Goal: Information Seeking & Learning: Find specific fact

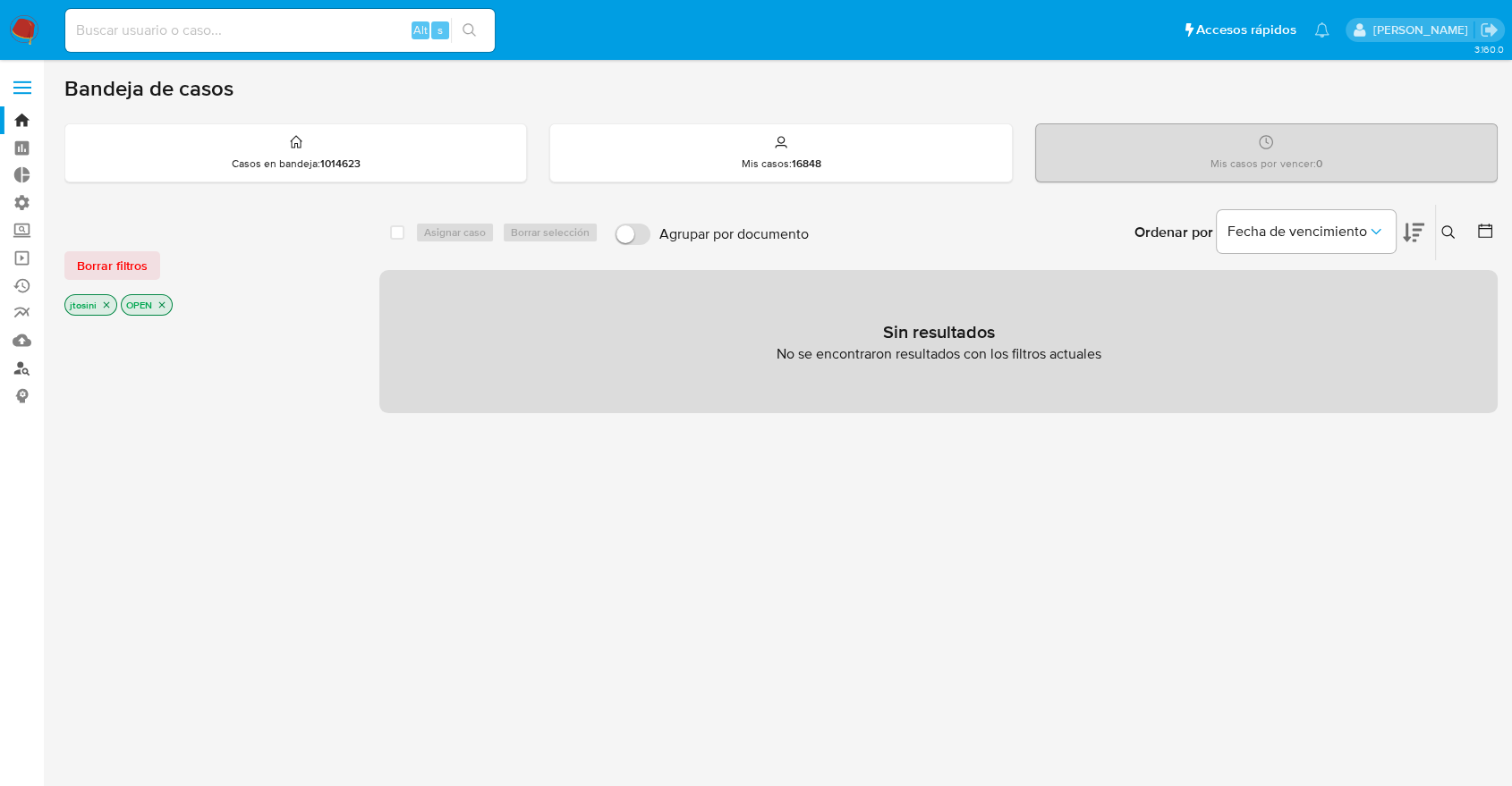
click at [25, 371] on link "Buscador de personas" at bounding box center [106, 368] width 213 height 28
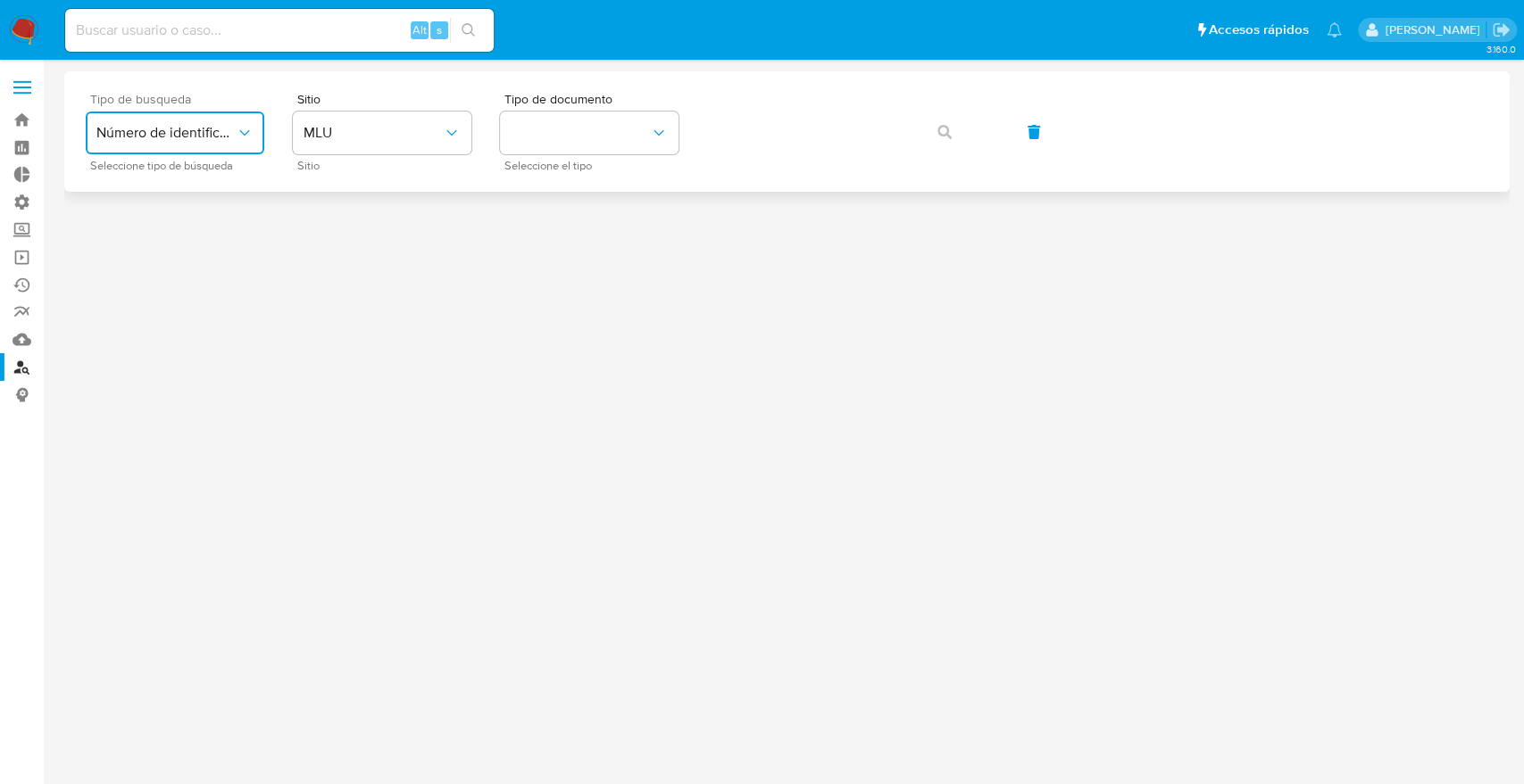
click at [193, 126] on span "Número de identificación" at bounding box center [166, 133] width 140 height 18
click at [153, 227] on div "User ID" at bounding box center [169, 242] width 146 height 43
click at [241, 172] on div "Tipo de busqueda User ID Seleccione tipo de búsqueda Sitio Tipo de documento" at bounding box center [786, 132] width 1446 height 120
click at [208, 133] on span "User ID" at bounding box center [166, 133] width 140 height 18
click at [183, 191] on span "Número de identificación" at bounding box center [169, 189] width 146 height 35
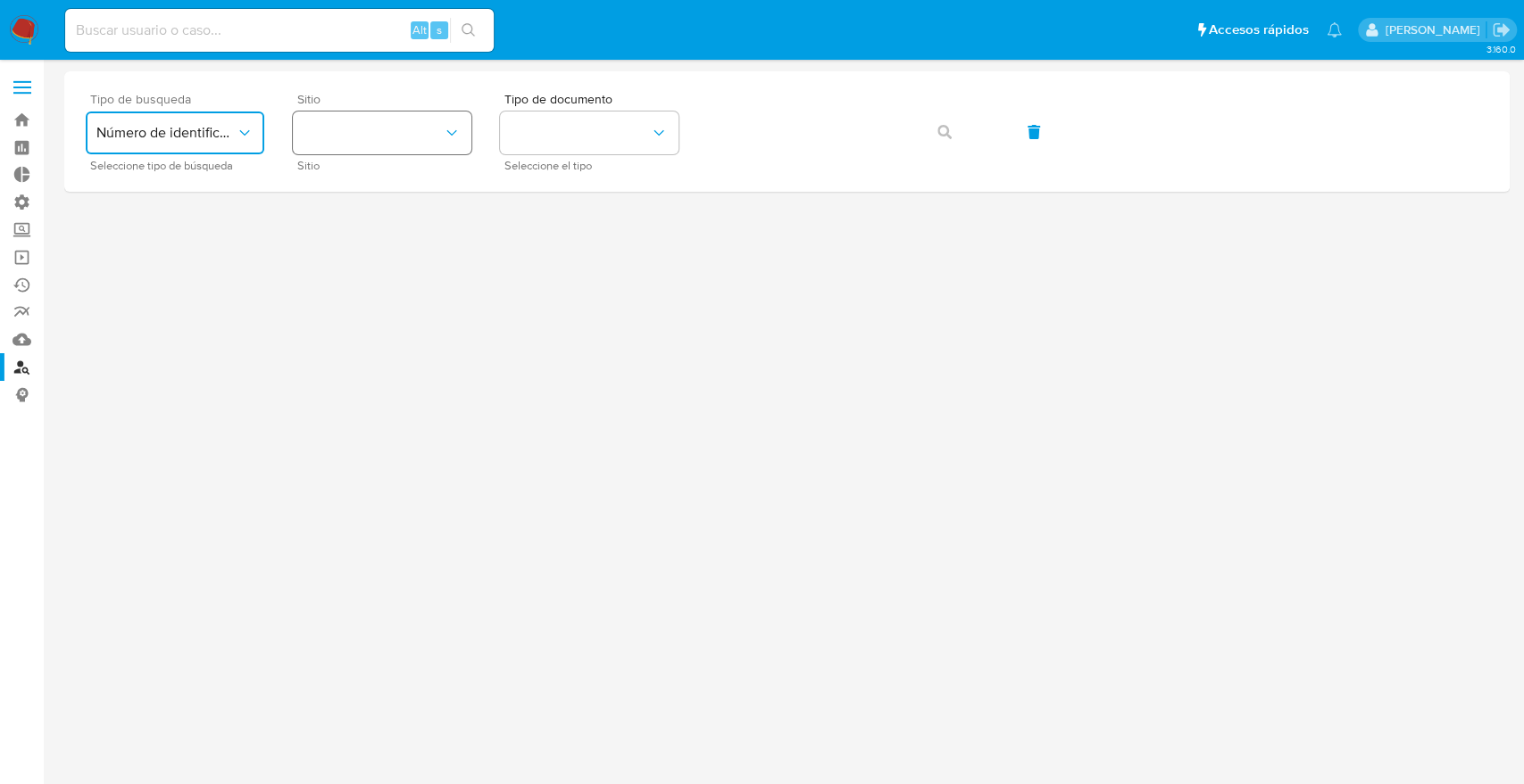
click at [372, 133] on button "site_id" at bounding box center [382, 133] width 179 height 43
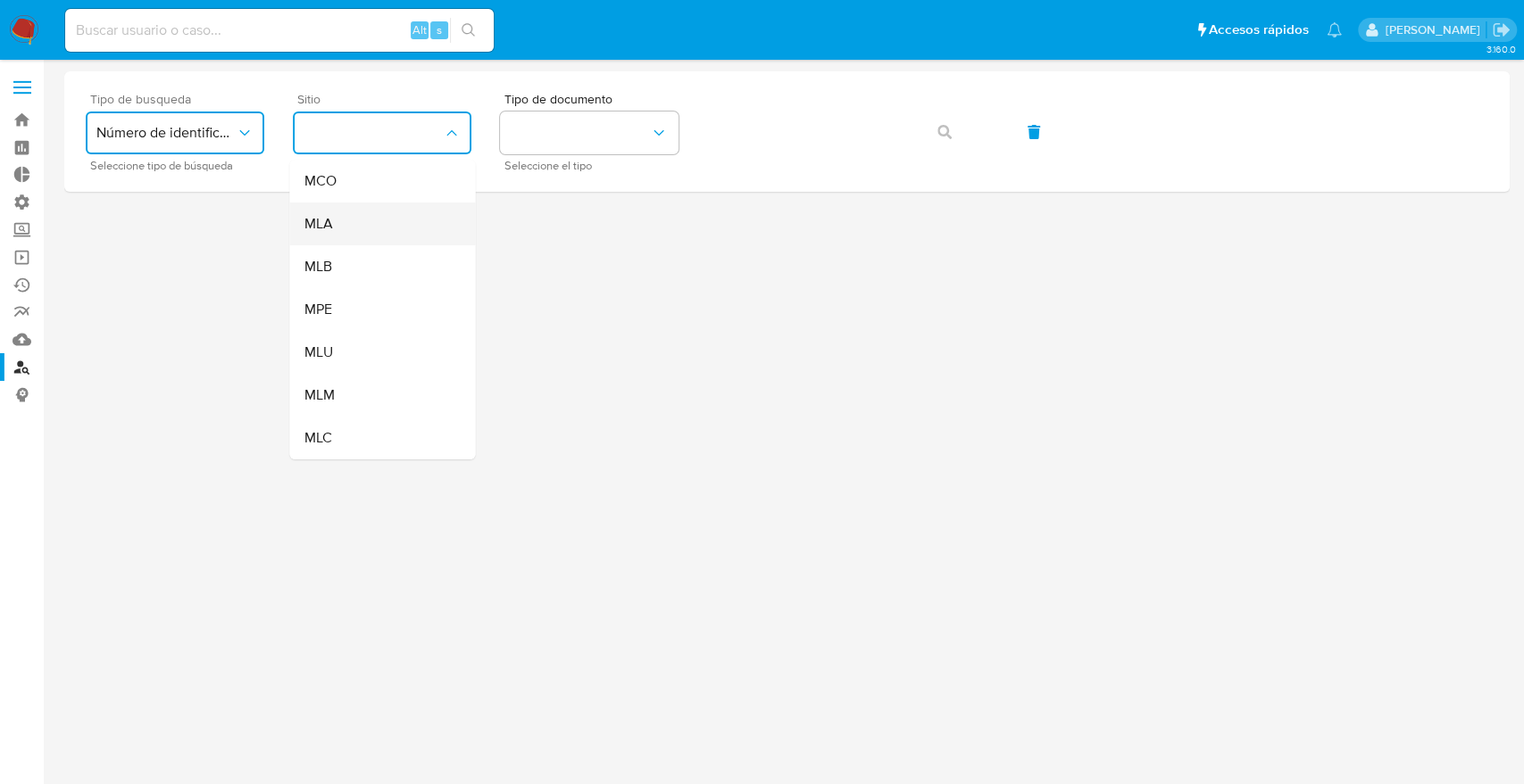
click at [356, 207] on div "MLA" at bounding box center [376, 224] width 146 height 43
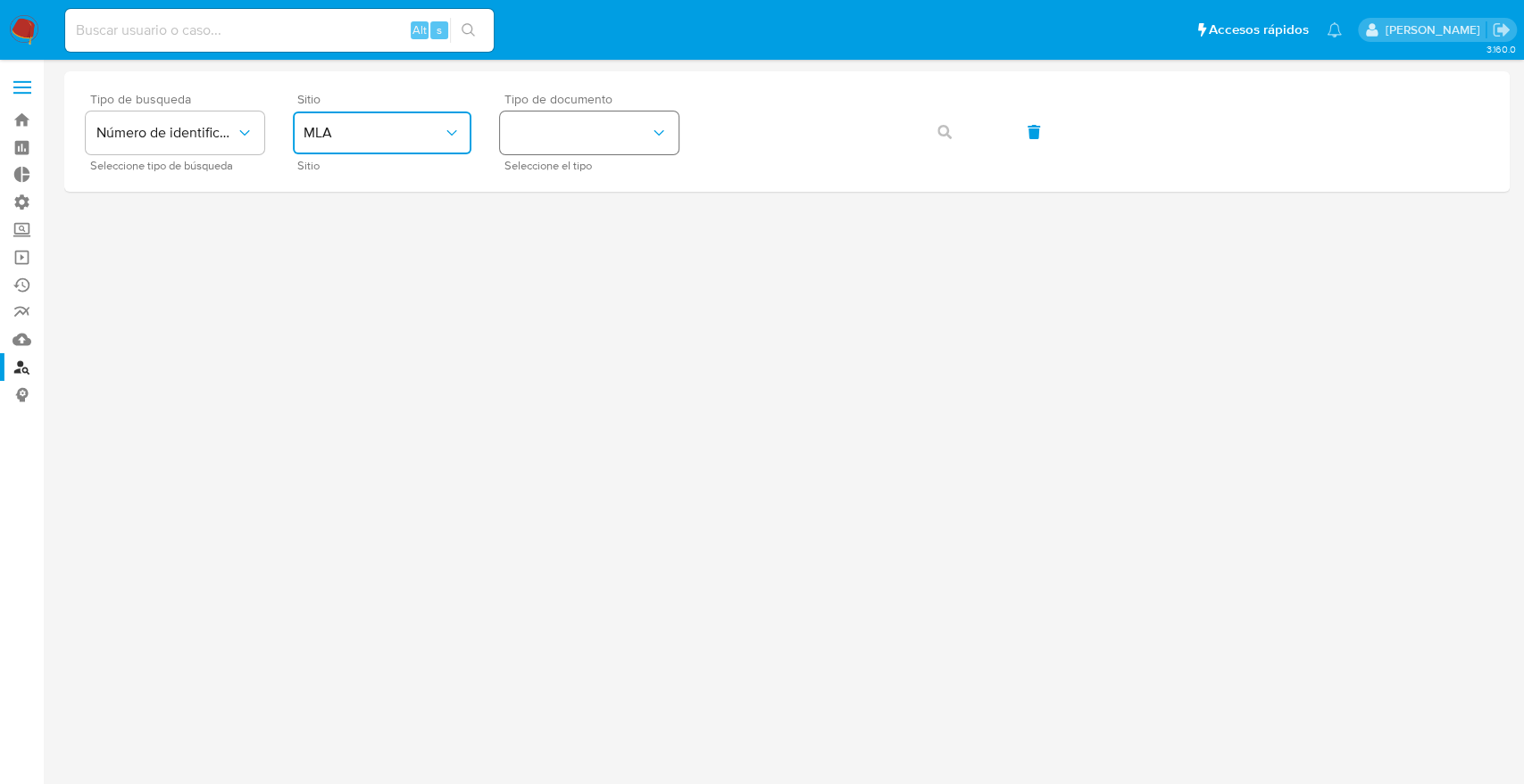
drag, startPoint x: 579, startPoint y: 127, endPoint x: 577, endPoint y: 141, distance: 14.1
click at [580, 128] on button "identificationType" at bounding box center [589, 133] width 179 height 43
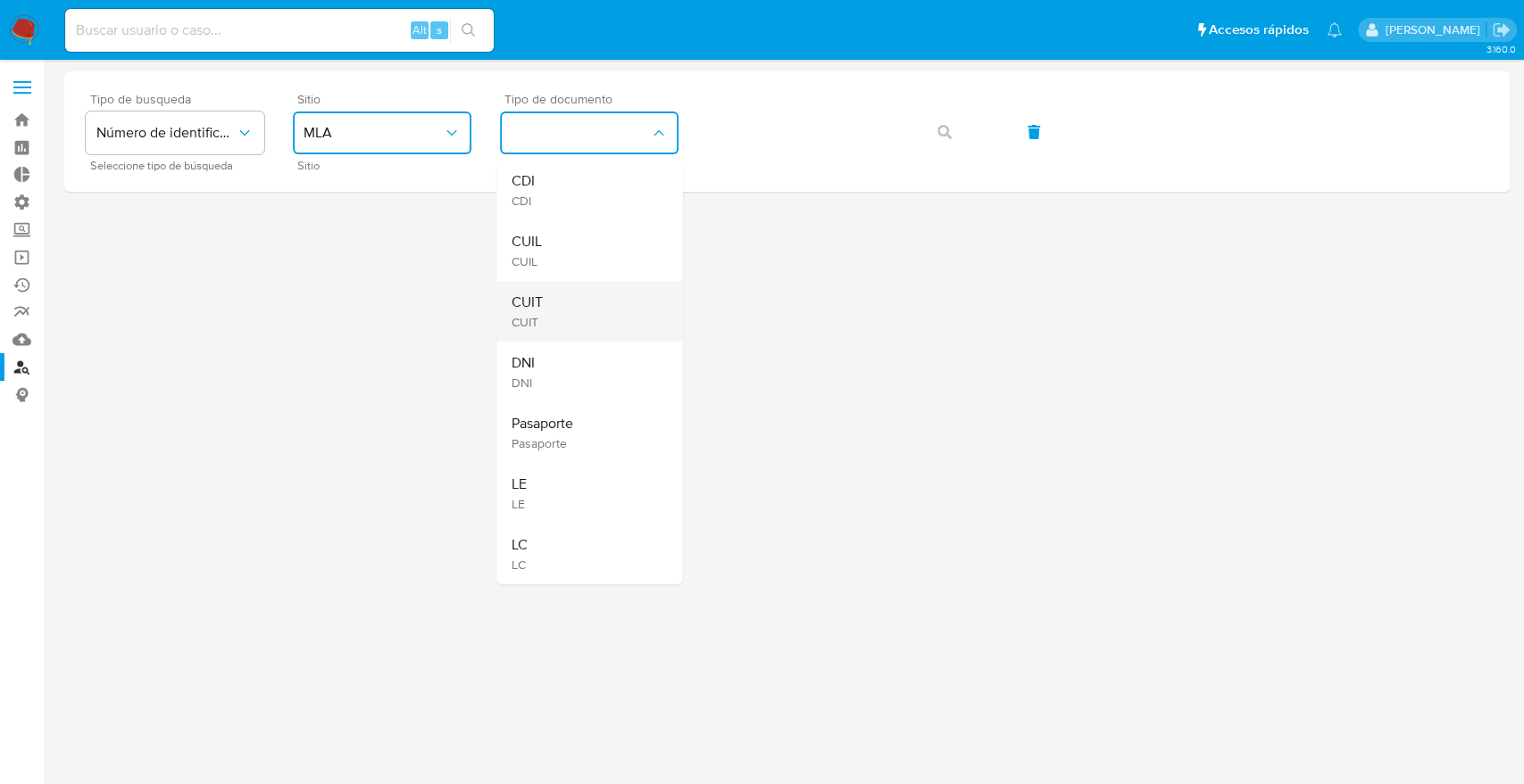
click at [556, 312] on div "CUIT CUIT" at bounding box center [584, 311] width 146 height 60
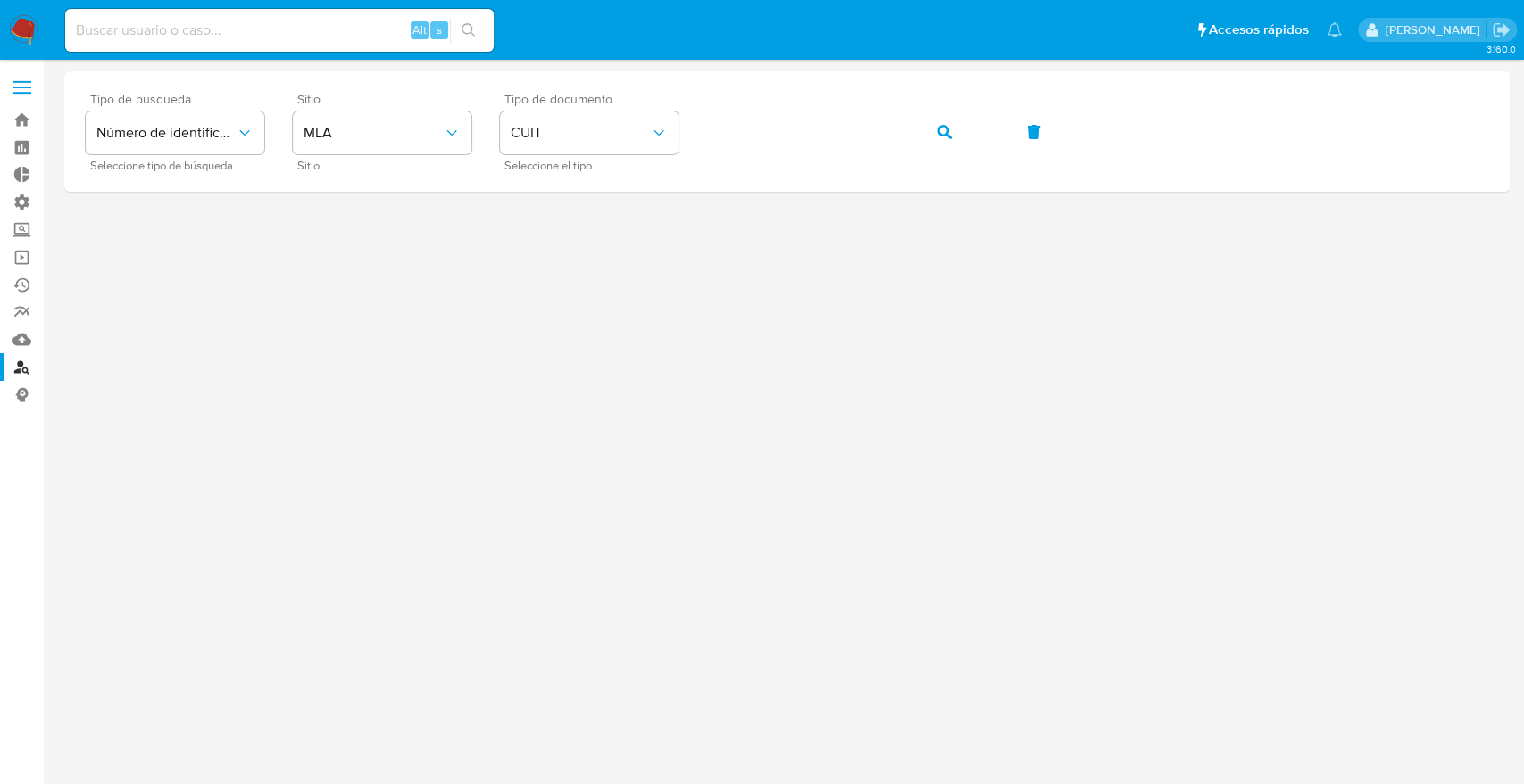
click at [915, 111] on button "button" at bounding box center [944, 132] width 60 height 43
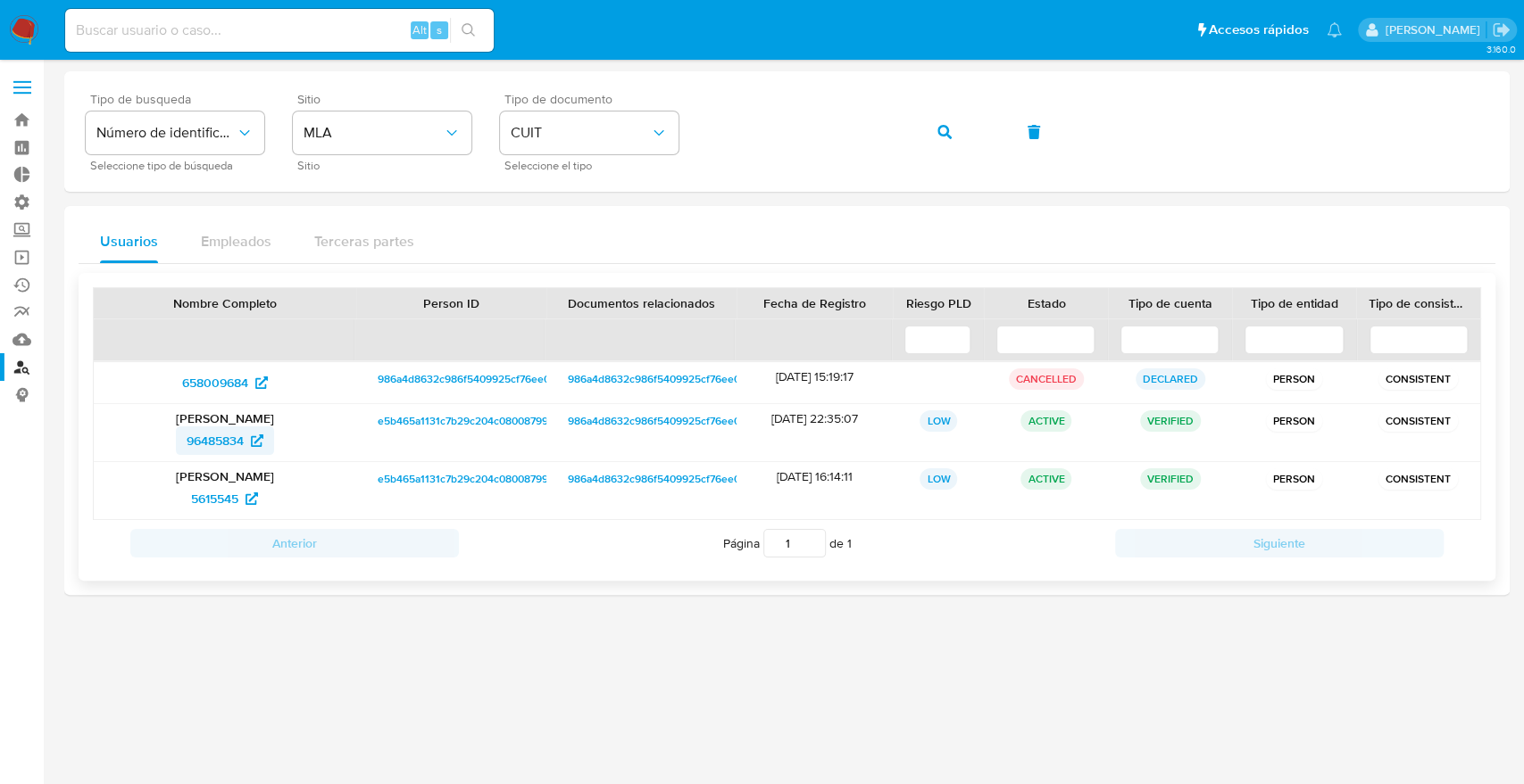
click at [226, 437] on span "96485834" at bounding box center [215, 441] width 57 height 29
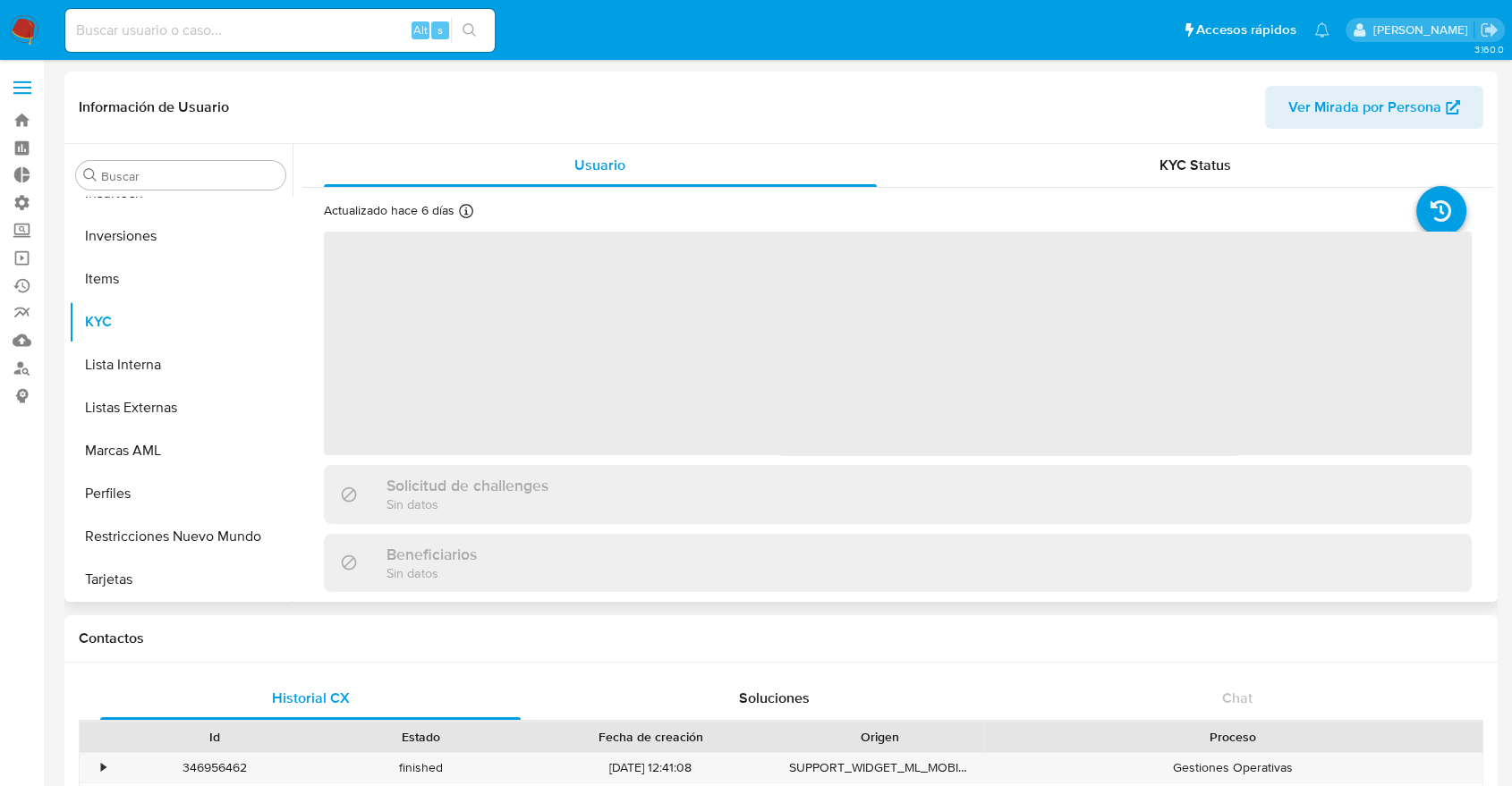
scroll to position [842, 0]
select select "10"
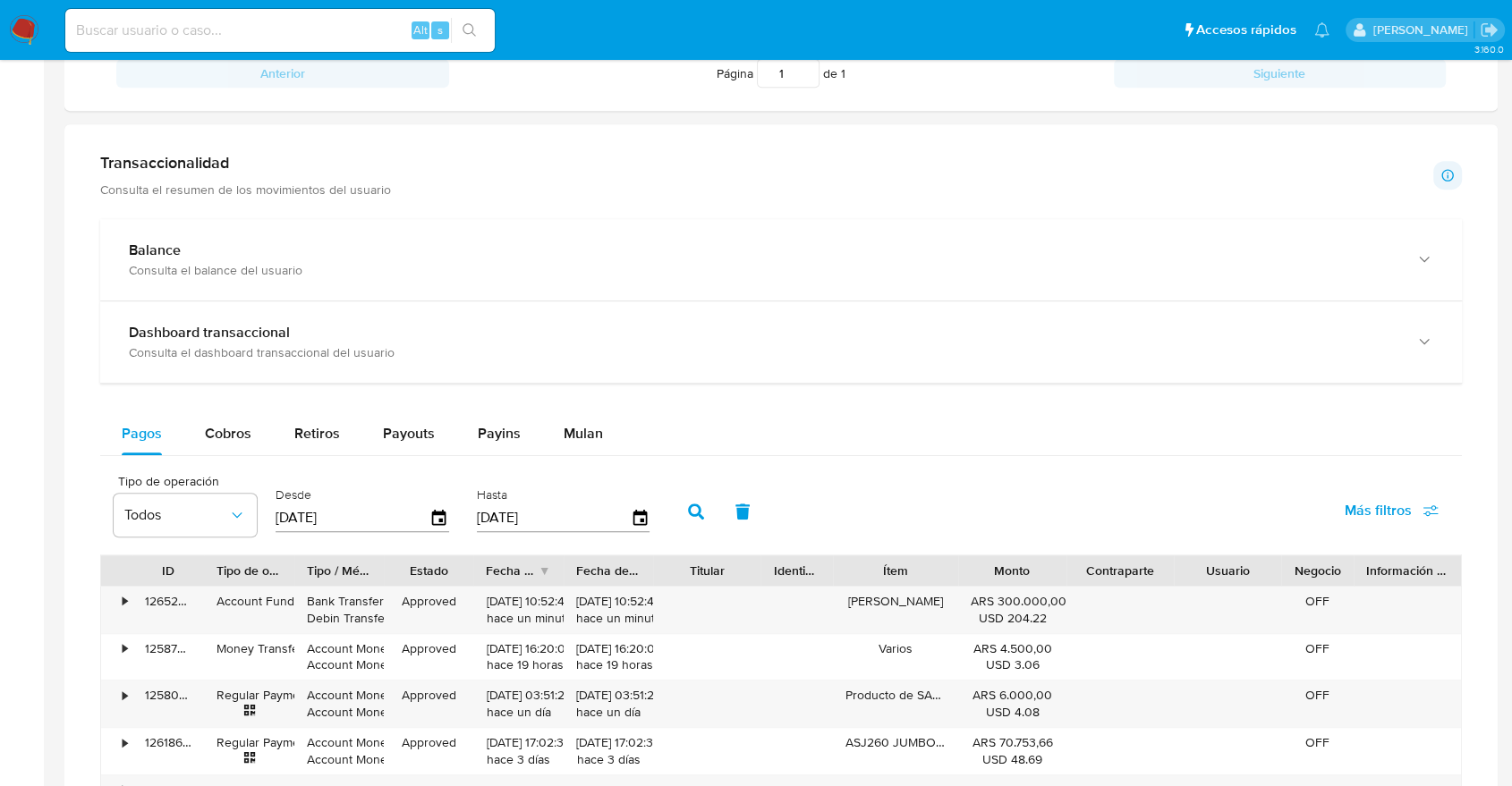
scroll to position [0, 0]
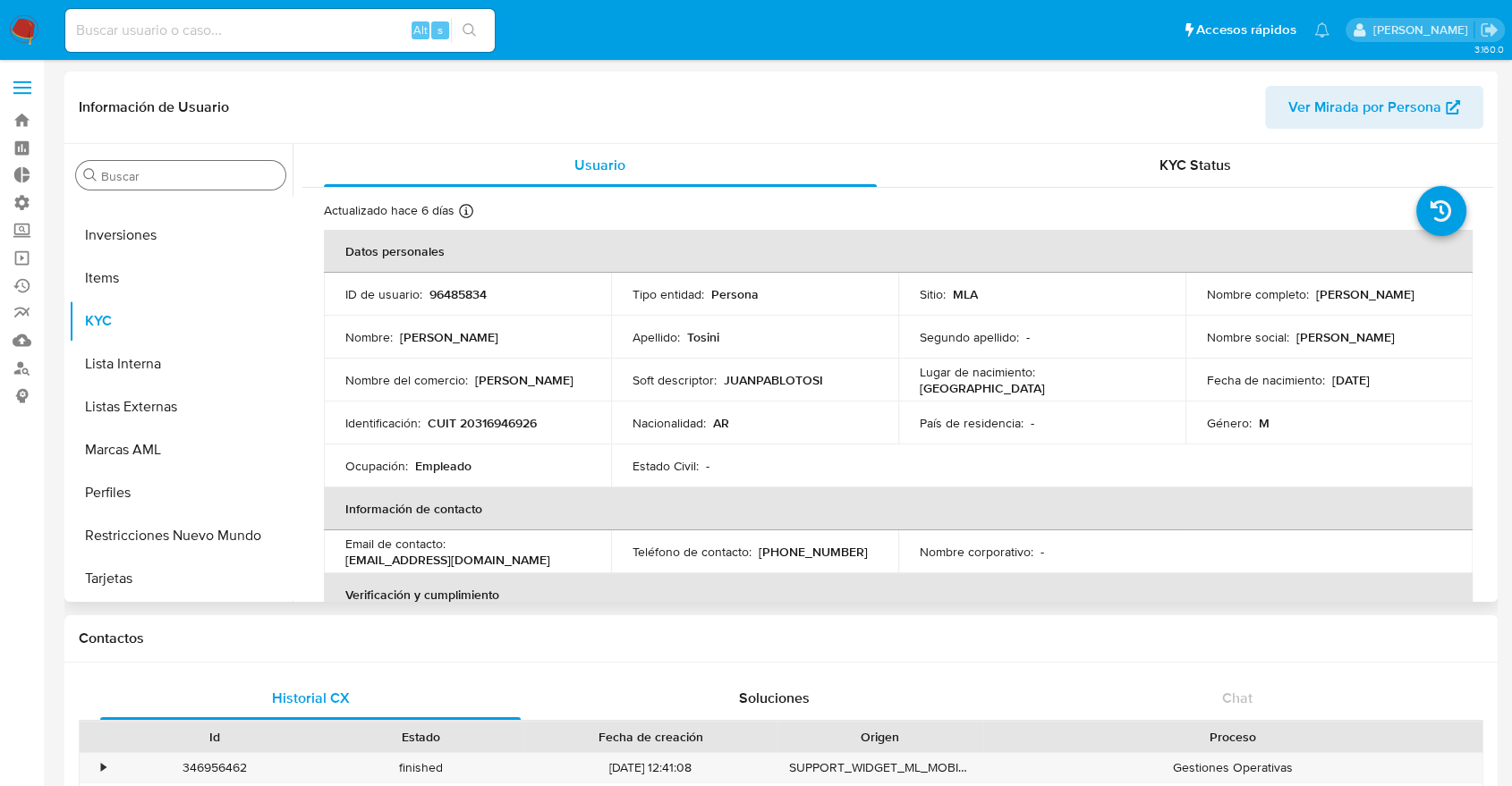
click at [208, 178] on input "Buscar" at bounding box center [189, 175] width 177 height 16
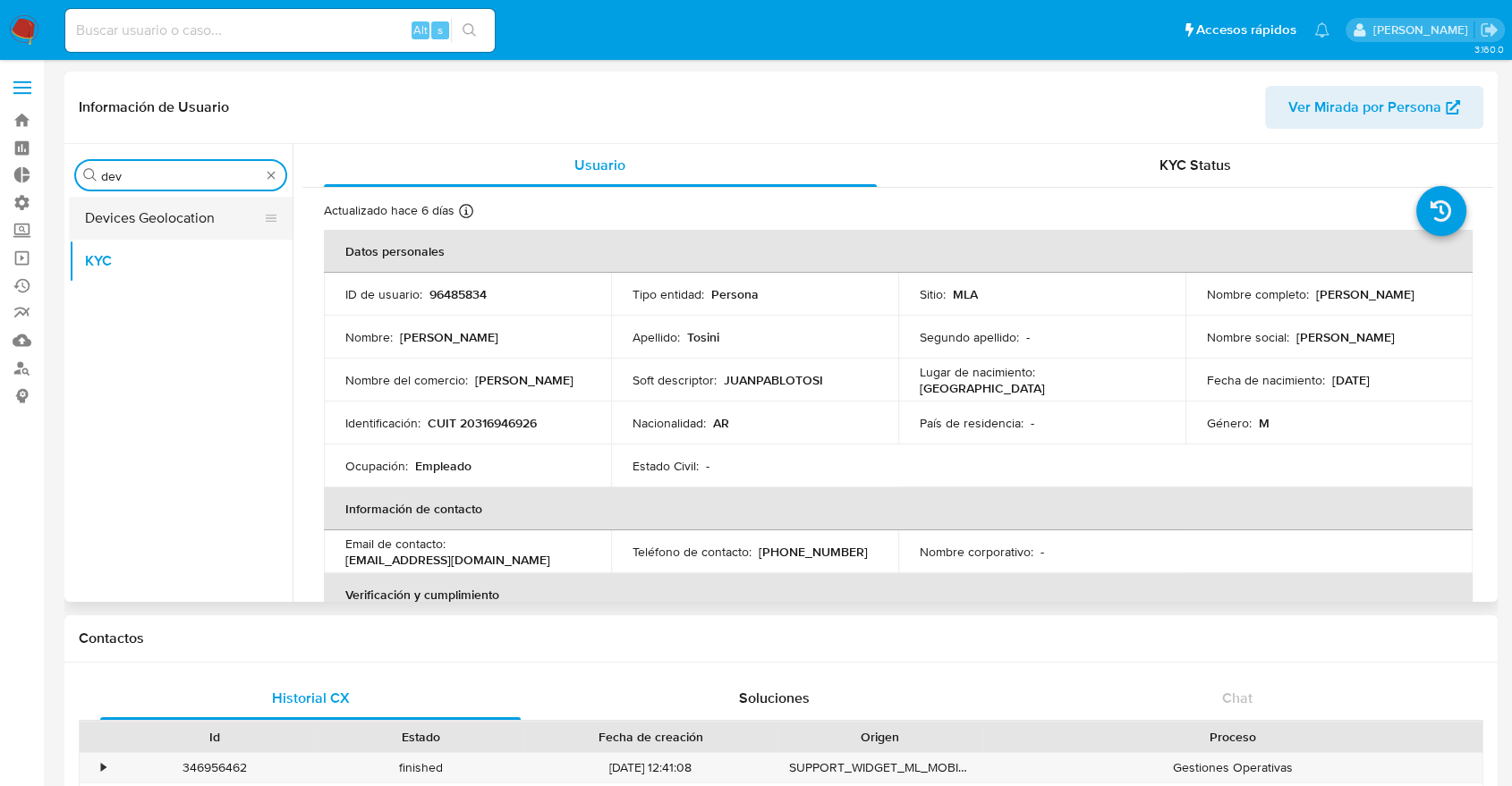
type input "dev"
click at [193, 216] on button "Devices Geolocation" at bounding box center [174, 218] width 209 height 43
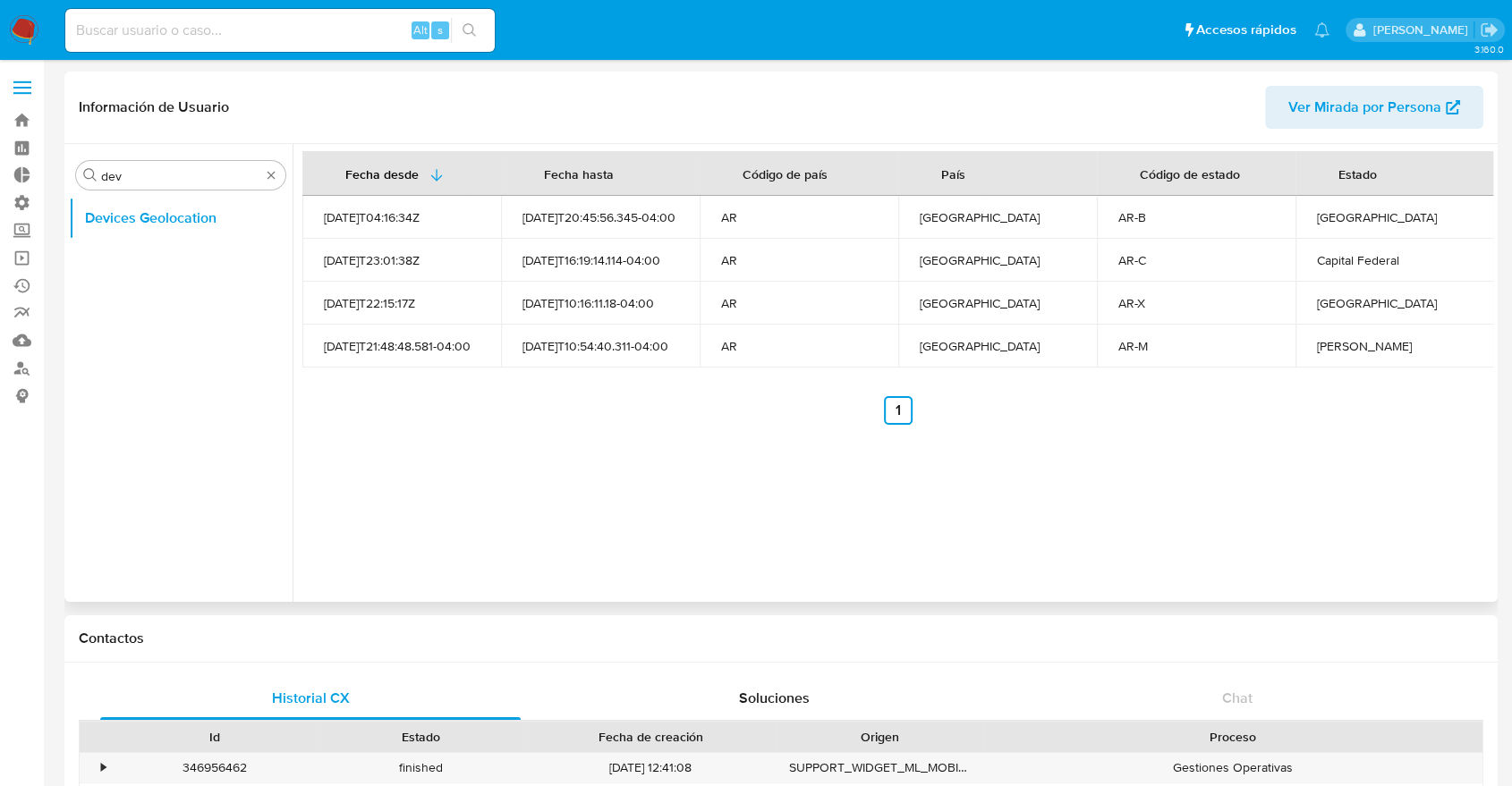
click at [686, 342] on td "[DATE]T10:54:40.311-04:00" at bounding box center [600, 346] width 198 height 43
